Goal: Task Accomplishment & Management: Manage account settings

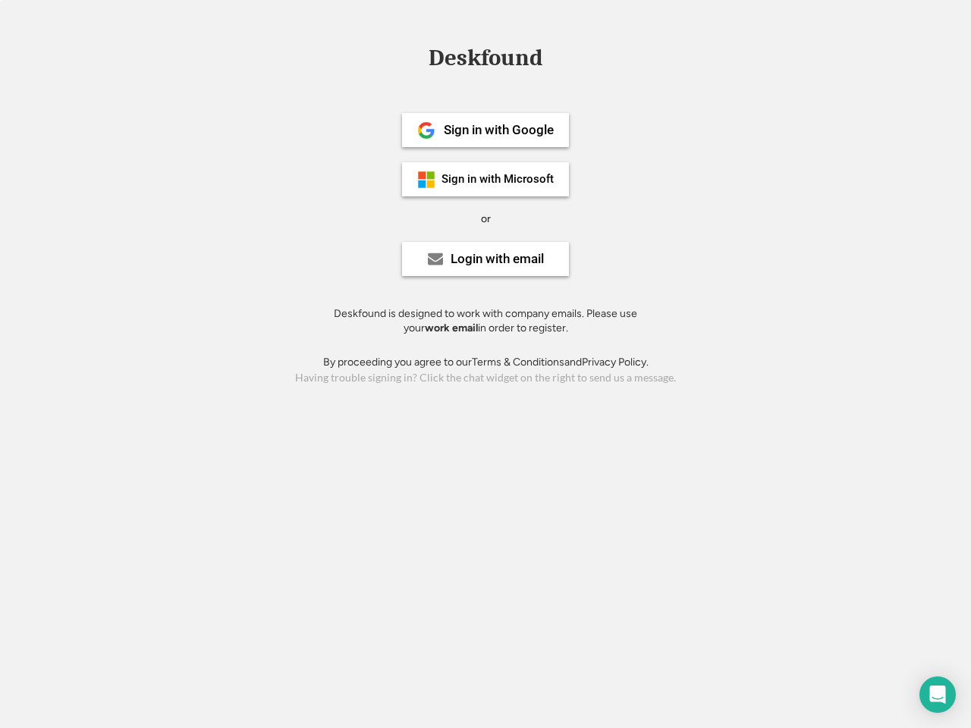
click at [485, 217] on div "or" at bounding box center [486, 219] width 10 height 15
click at [485, 61] on div "Deskfound" at bounding box center [485, 58] width 129 height 24
click at [415, 57] on div "Deskfound" at bounding box center [485, 60] width 971 height 29
click at [485, 61] on div "Deskfound" at bounding box center [485, 58] width 129 height 24
click at [485, 218] on div "or" at bounding box center [486, 219] width 10 height 15
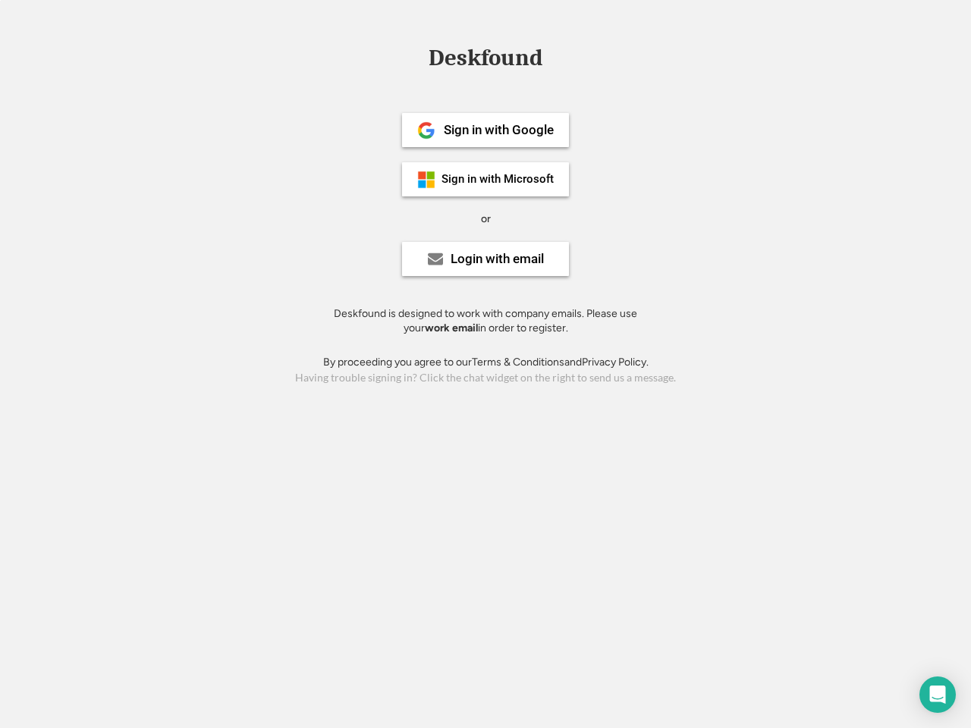
click at [485, 130] on div "Sign in with Google" at bounding box center [499, 130] width 110 height 13
click at [498, 130] on div "Sign in with Google" at bounding box center [499, 130] width 110 height 13
click at [426, 130] on img at bounding box center [426, 130] width 18 height 18
click at [485, 179] on div "Sign in with Microsoft" at bounding box center [497, 179] width 112 height 11
click at [498, 179] on div "Sign in with Microsoft" at bounding box center [497, 179] width 112 height 11
